Goal: Task Accomplishment & Management: Manage account settings

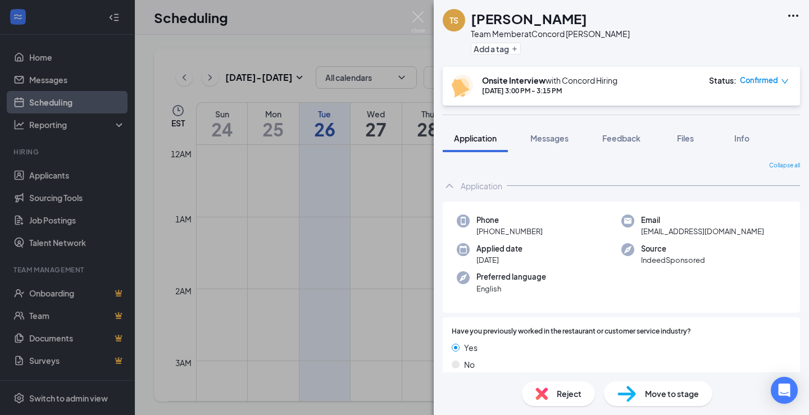
scroll to position [561, 0]
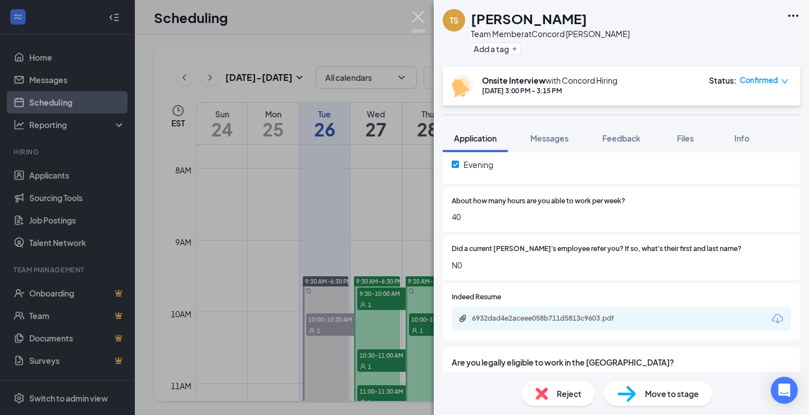
drag, startPoint x: 421, startPoint y: 14, endPoint x: 416, endPoint y: 64, distance: 50.3
click at [421, 15] on img at bounding box center [418, 22] width 14 height 22
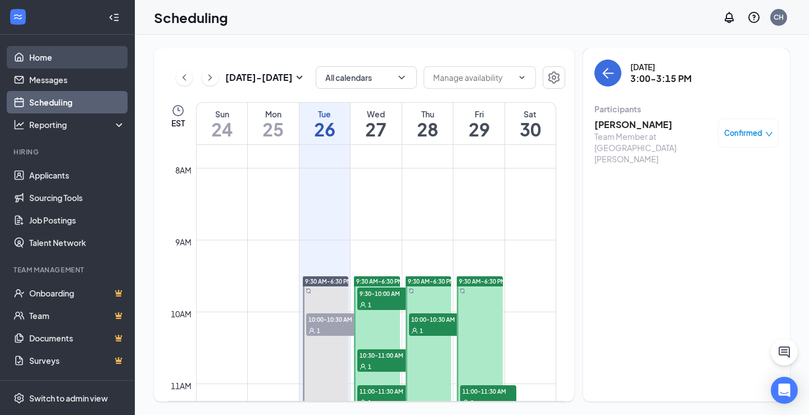
click at [30, 55] on link "Home" at bounding box center [77, 57] width 96 height 22
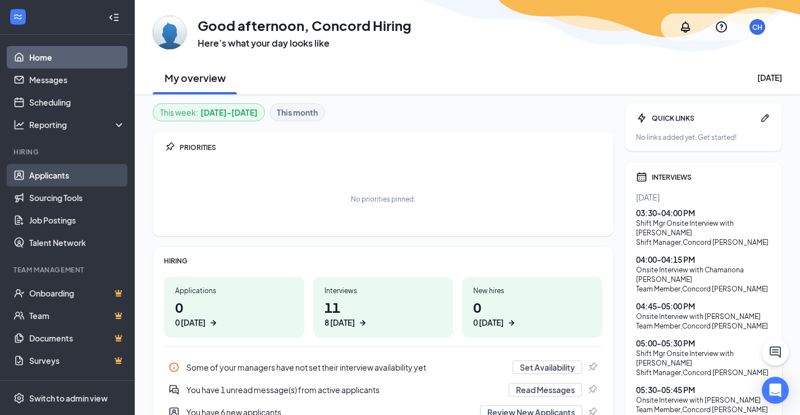
click at [54, 179] on link "Applicants" at bounding box center [77, 175] width 96 height 22
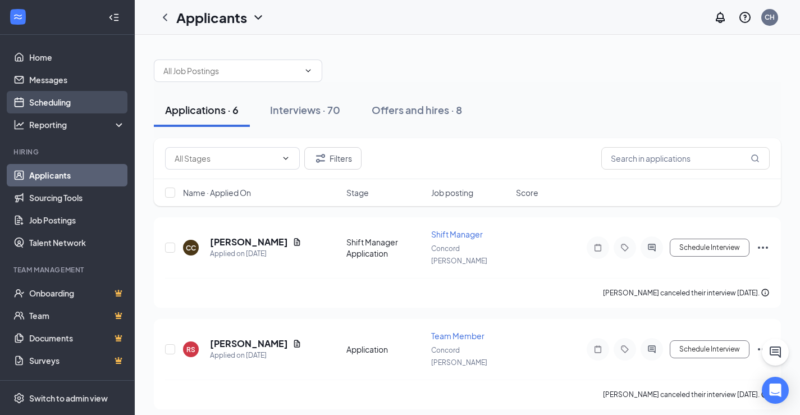
click at [39, 92] on link "Scheduling" at bounding box center [77, 102] width 96 height 22
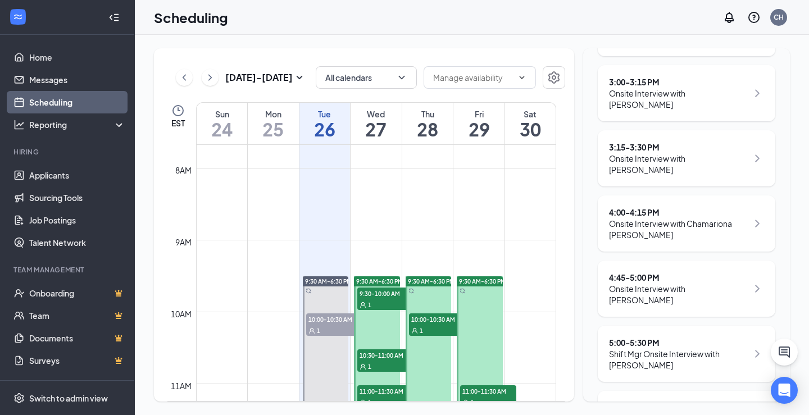
scroll to position [562, 0]
click at [695, 234] on div "Onsite Interview with Chamariona [PERSON_NAME]" at bounding box center [678, 227] width 139 height 22
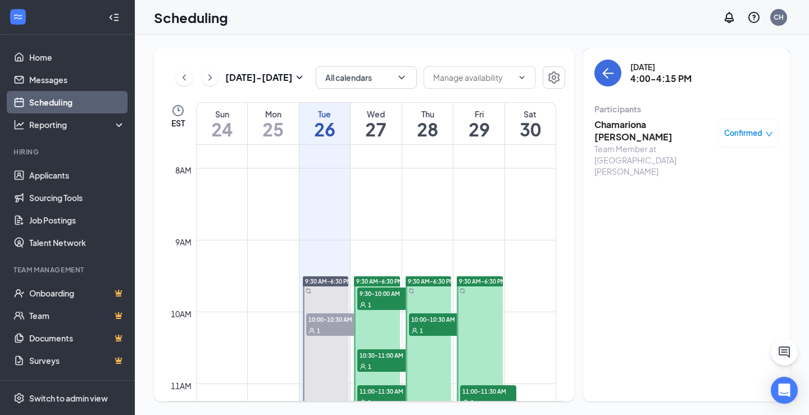
click at [654, 124] on h3 "Chamariona [PERSON_NAME]" at bounding box center [653, 131] width 118 height 25
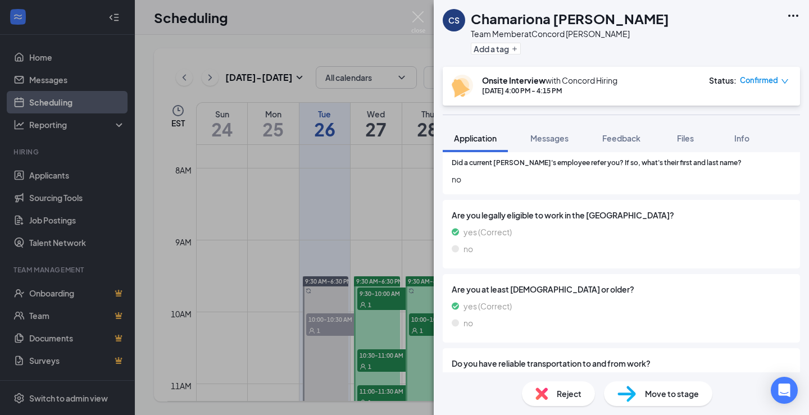
scroll to position [674, 0]
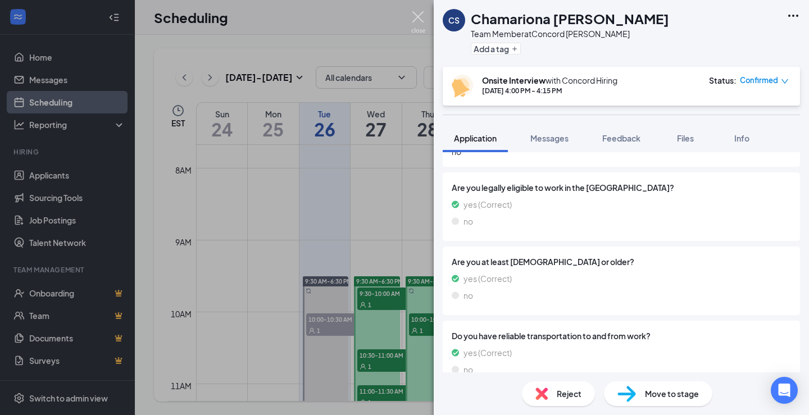
click at [414, 11] on img at bounding box center [418, 22] width 14 height 22
